Goal: Find specific page/section

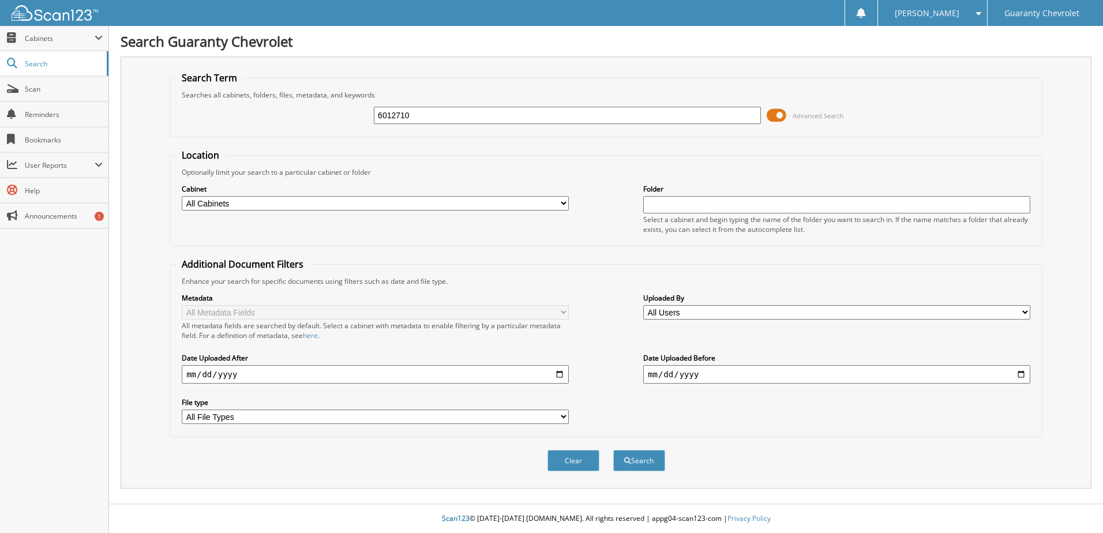
type input "6012710"
click at [613, 450] on button "Search" at bounding box center [639, 460] width 52 height 21
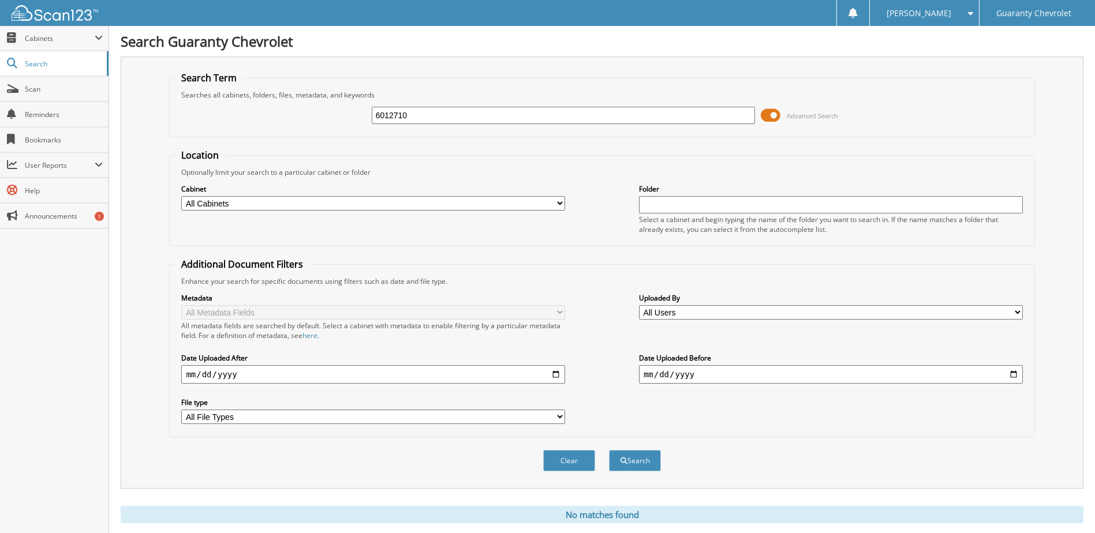
drag, startPoint x: 475, startPoint y: 113, endPoint x: 232, endPoint y: 80, distance: 245.7
click at [232, 80] on fieldset "Search Term Searches all cabinets, folders, files, metadata, and keywords 60127…" at bounding box center [601, 105] width 865 height 66
type input "6012710"
click at [609, 450] on button "Search" at bounding box center [635, 460] width 52 height 21
click at [45, 92] on span "Scan" at bounding box center [64, 89] width 78 height 10
